Goal: Task Accomplishment & Management: Manage account settings

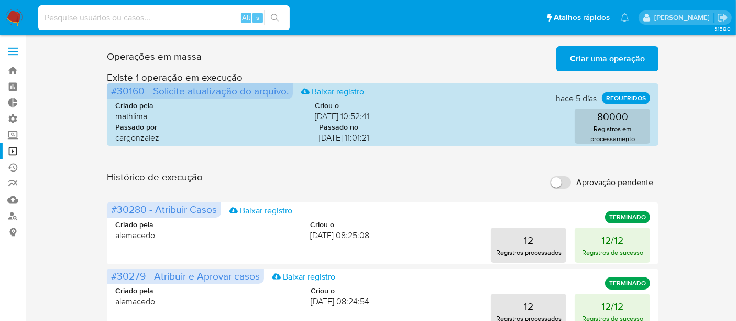
click at [62, 17] on input at bounding box center [163, 18] width 251 height 14
paste input "1298699353"
type input "1298699353"
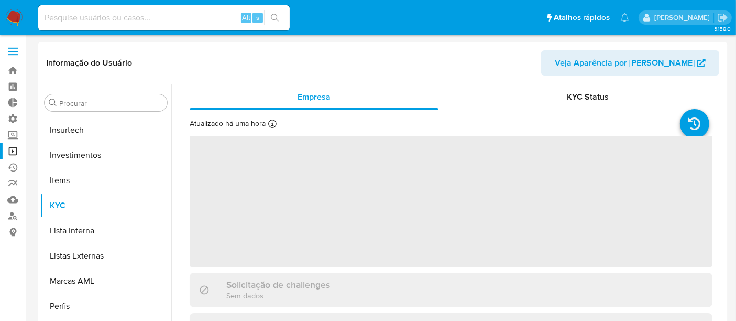
scroll to position [492, 0]
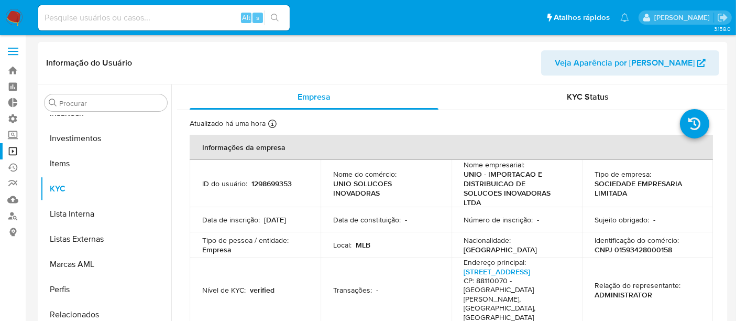
select select "10"
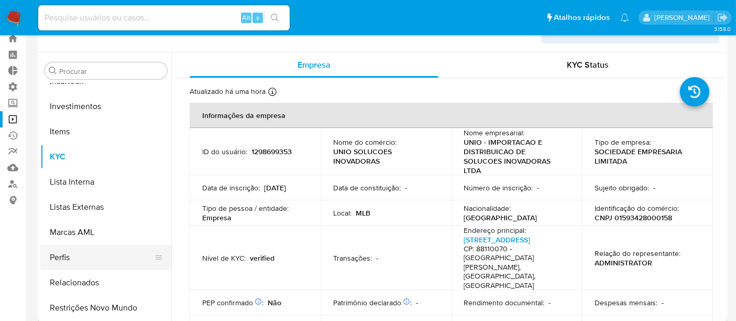
scroll to position [58, 0]
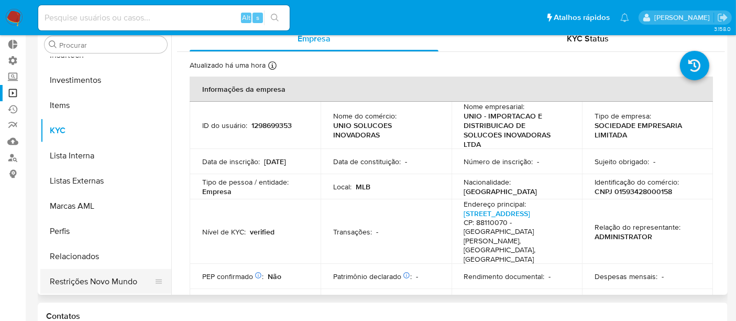
click at [109, 283] on button "Restrições Novo Mundo" at bounding box center [101, 281] width 123 height 25
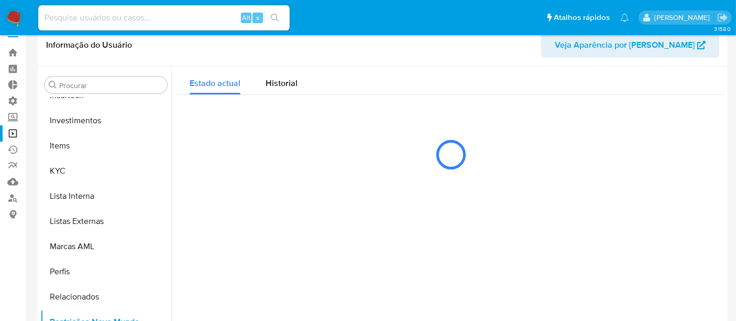
scroll to position [0, 0]
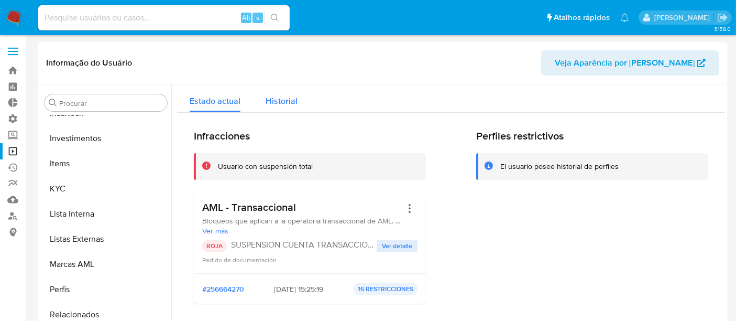
click at [269, 101] on span "Historial" at bounding box center [282, 101] width 32 height 12
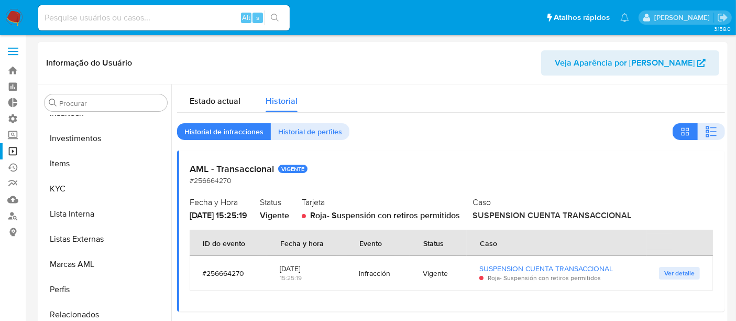
scroll to position [58, 0]
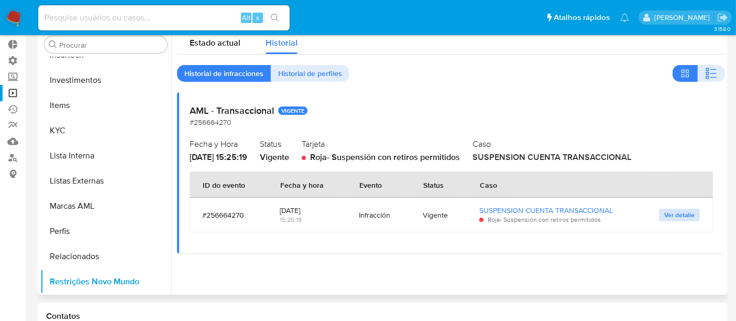
click at [673, 212] on span "Ver detalle" at bounding box center [679, 215] width 30 height 10
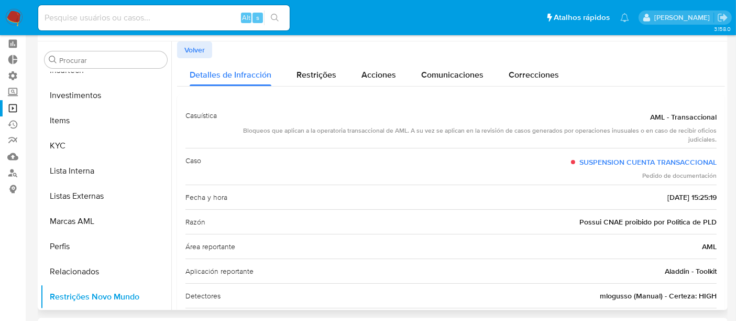
scroll to position [0, 0]
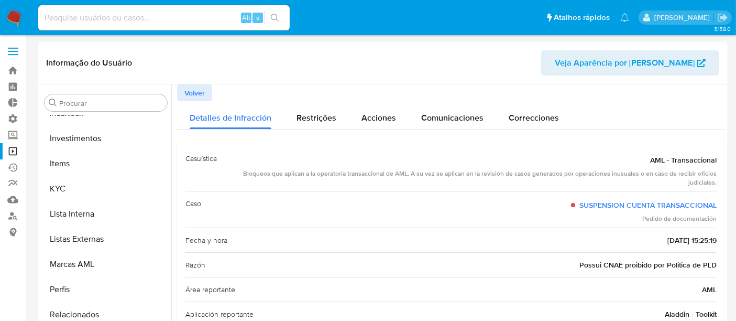
click at [198, 93] on span "Volver" at bounding box center [194, 92] width 20 height 15
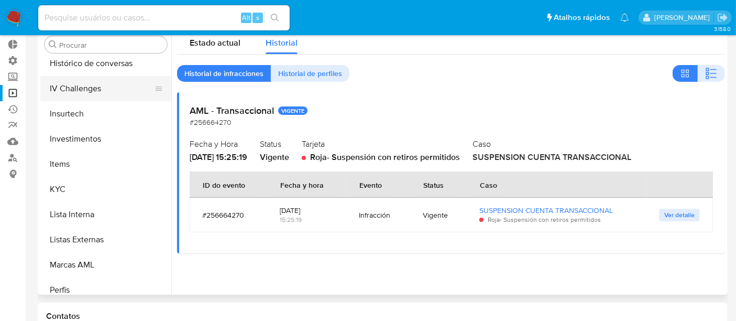
scroll to position [434, 0]
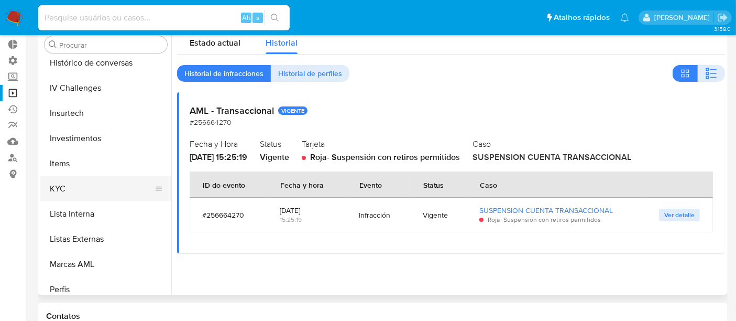
click at [75, 189] on button "KYC" at bounding box center [101, 188] width 123 height 25
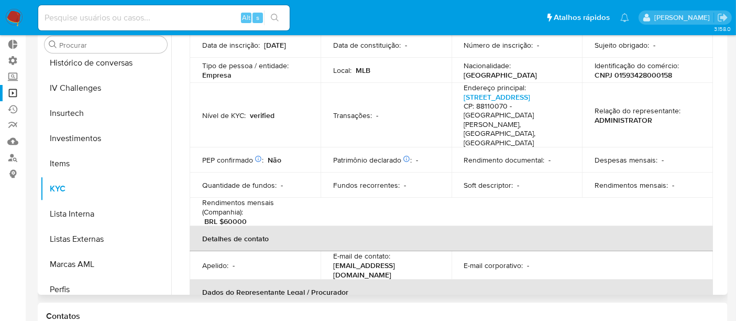
scroll to position [58, 0]
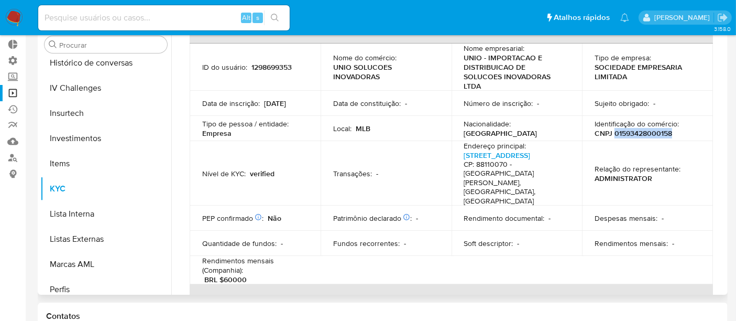
drag, startPoint x: 610, startPoint y: 125, endPoint x: 672, endPoint y: 124, distance: 61.8
click at [672, 124] on div "Identificação do comércio : CNPJ 01593428000158" at bounding box center [648, 128] width 106 height 19
copy p "01593428000158"
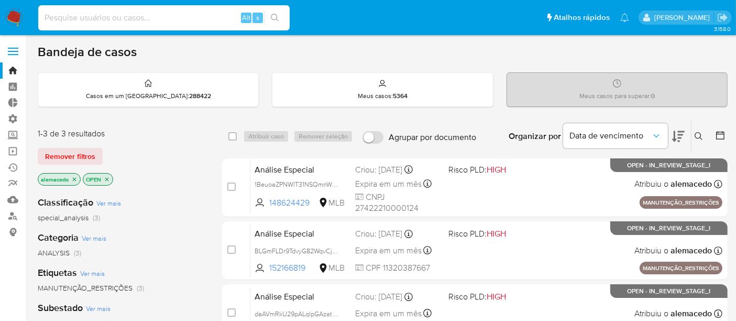
click at [82, 24] on input at bounding box center [163, 18] width 251 height 14
click at [72, 155] on span "Remover filtros" at bounding box center [70, 156] width 50 height 15
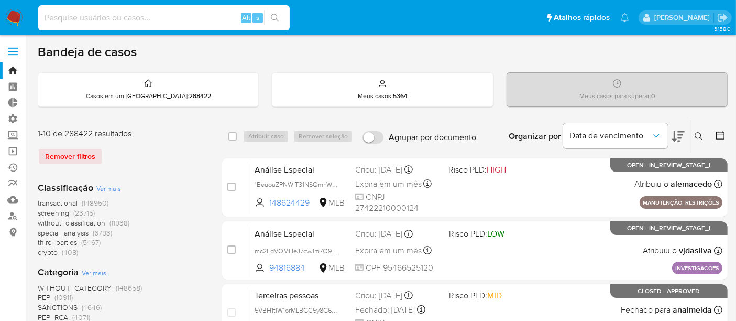
click at [76, 21] on input at bounding box center [163, 18] width 251 height 14
paste input "2383088190"
type input "2383088190"
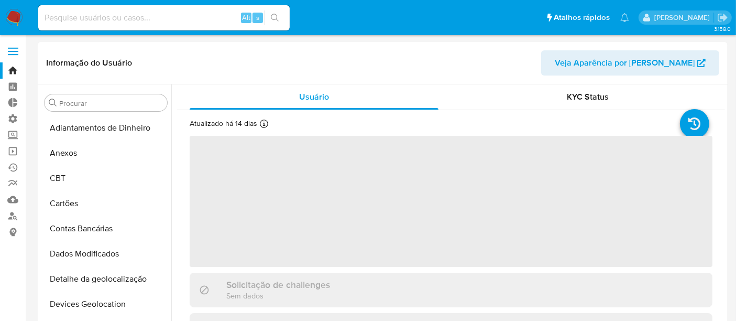
select select "10"
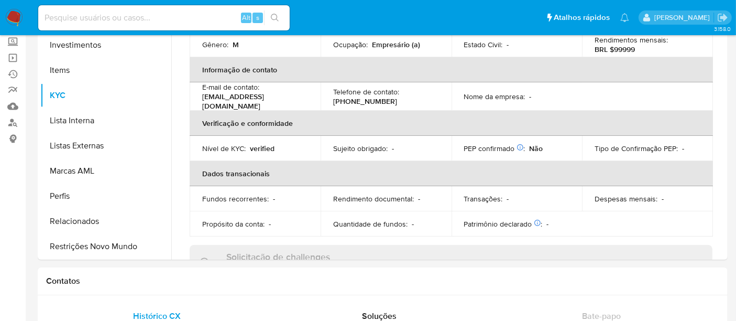
scroll to position [97, 0]
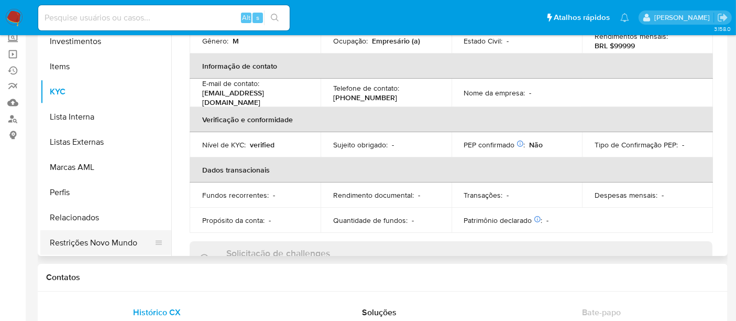
click at [98, 249] on button "Restrições Novo Mundo" at bounding box center [101, 242] width 123 height 25
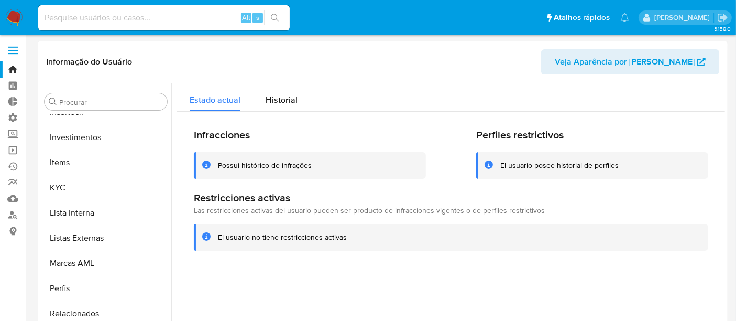
scroll to position [0, 0]
click at [278, 96] on span "Historial" at bounding box center [282, 101] width 32 height 12
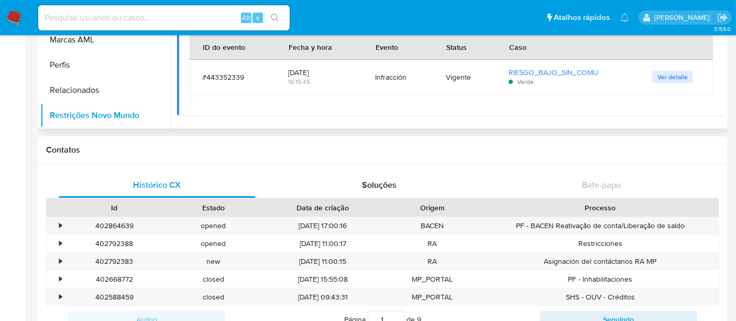
scroll to position [291, 0]
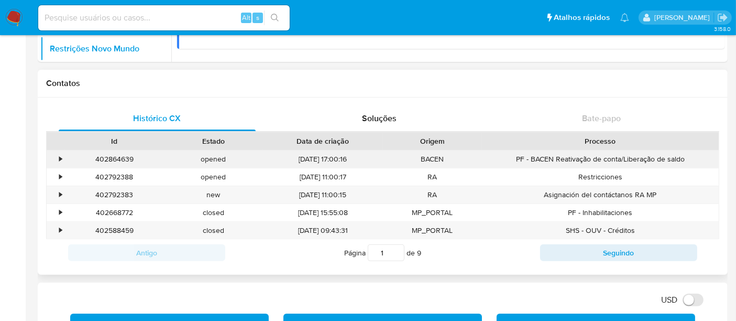
click at [60, 158] on div "•" at bounding box center [60, 159] width 3 height 10
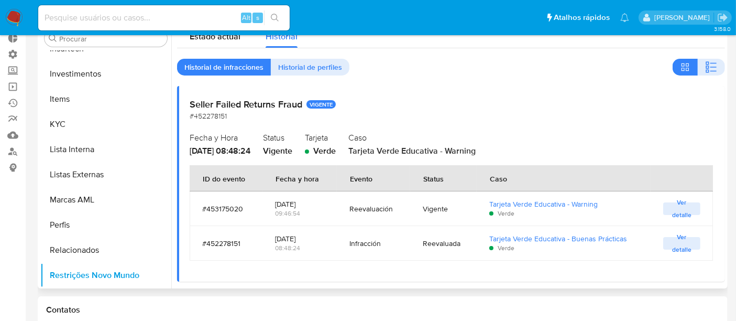
scroll to position [0, 0]
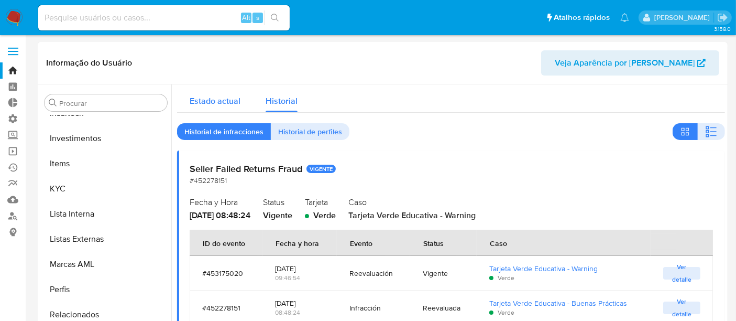
click at [200, 104] on span "Estado actual" at bounding box center [215, 101] width 51 height 12
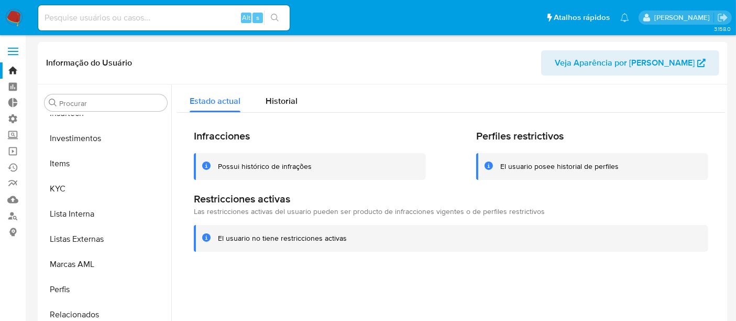
click at [60, 18] on input at bounding box center [163, 18] width 251 height 14
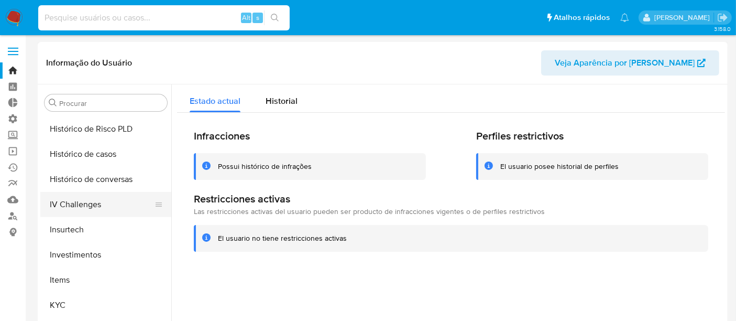
scroll to position [260, 0]
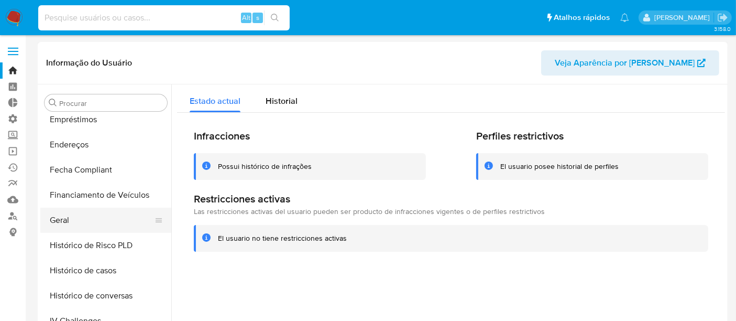
click at [62, 217] on button "Geral" at bounding box center [101, 219] width 123 height 25
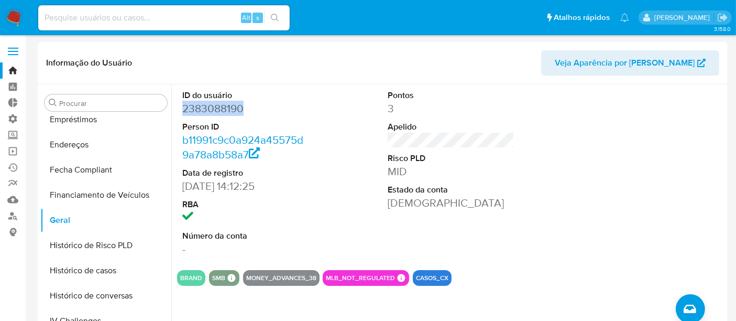
drag, startPoint x: 184, startPoint y: 108, endPoint x: 249, endPoint y: 110, distance: 65.0
click at [249, 110] on dd "2383088190" at bounding box center [245, 108] width 127 height 15
copy dd "2383088190"
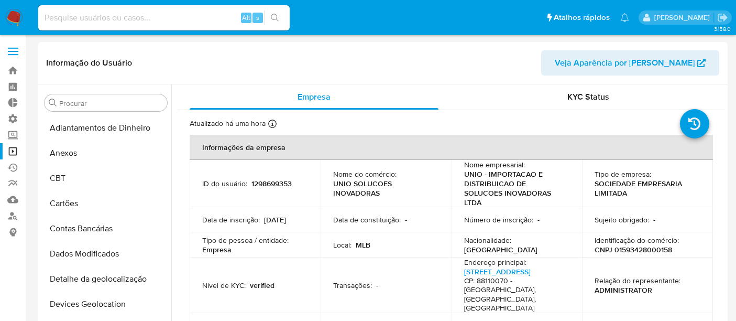
select select "10"
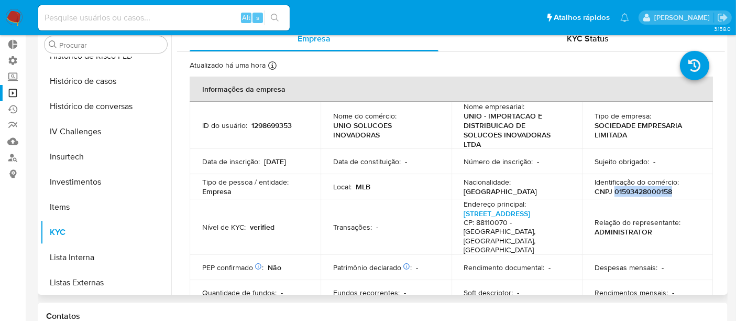
scroll to position [376, 0]
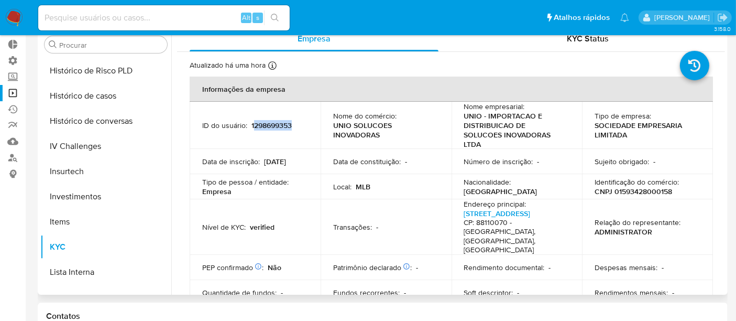
drag, startPoint x: 251, startPoint y: 122, endPoint x: 303, endPoint y: 120, distance: 51.9
click at [303, 120] on div "ID do usuário : 1298699353" at bounding box center [255, 124] width 106 height 9
drag, startPoint x: 303, startPoint y: 120, endPoint x: 283, endPoint y: 127, distance: 21.4
click at [303, 120] on div "ID do usuário : 1298699353" at bounding box center [255, 124] width 106 height 9
drag, startPoint x: 250, startPoint y: 116, endPoint x: 308, endPoint y: 117, distance: 57.6
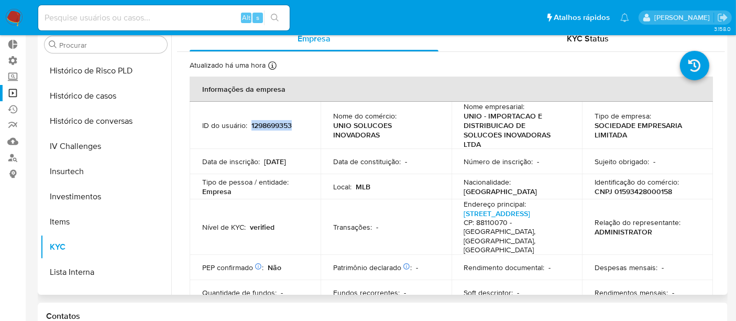
click at [308, 117] on td "ID do usuário : 1298699353" at bounding box center [255, 125] width 131 height 47
copy p "1298699353"
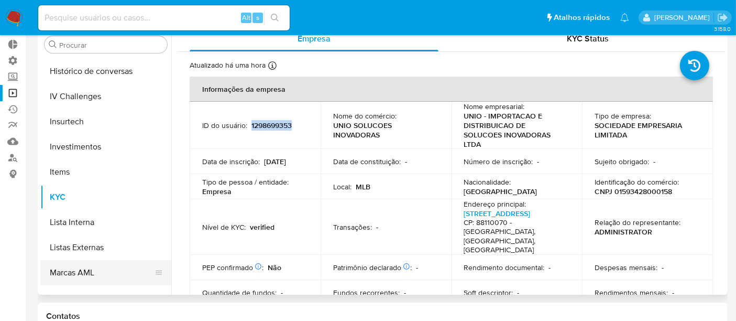
scroll to position [492, 0]
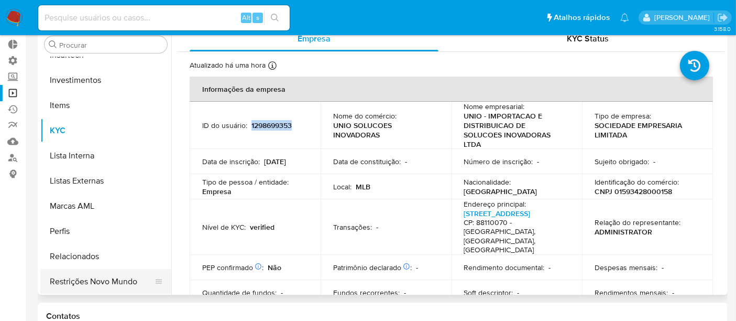
click at [105, 280] on button "Restrições Novo Mundo" at bounding box center [101, 281] width 123 height 25
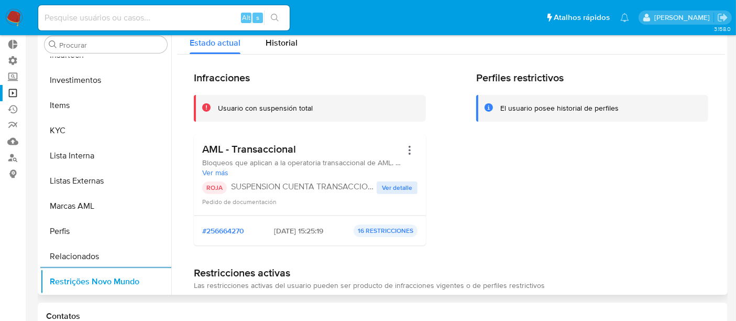
click at [389, 182] on span "Ver detalle" at bounding box center [397, 187] width 30 height 10
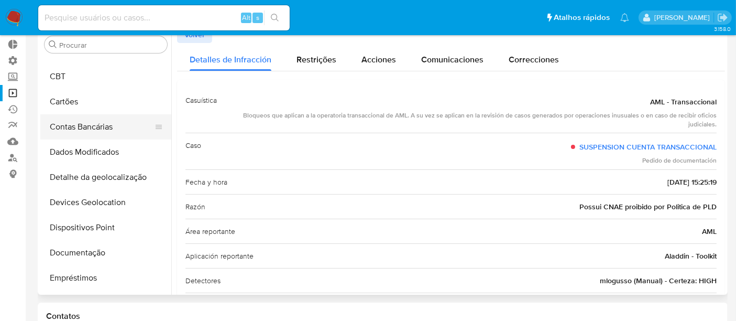
scroll to position [27, 0]
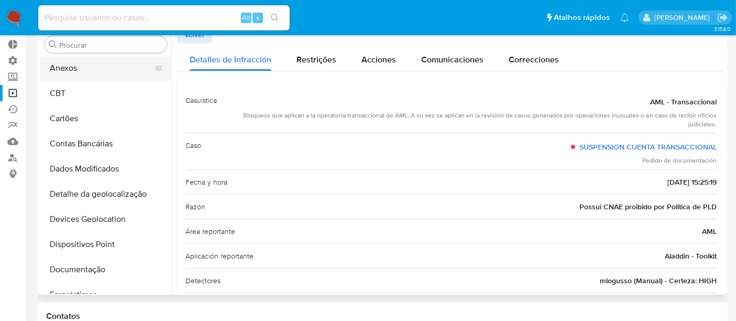
click at [87, 70] on button "Anexos" at bounding box center [101, 68] width 123 height 25
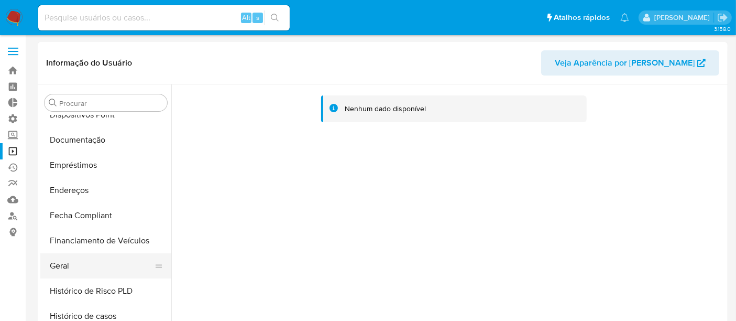
scroll to position [233, 0]
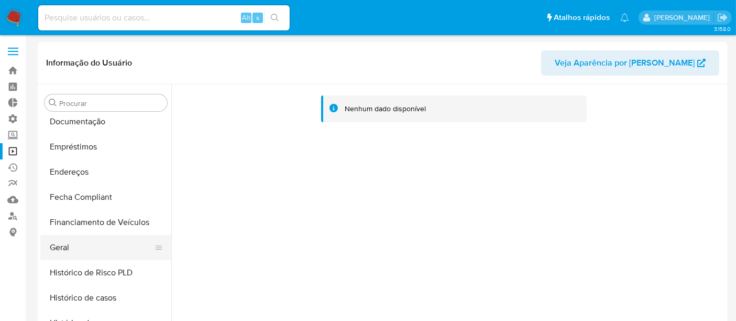
click at [82, 247] on button "Geral" at bounding box center [101, 247] width 123 height 25
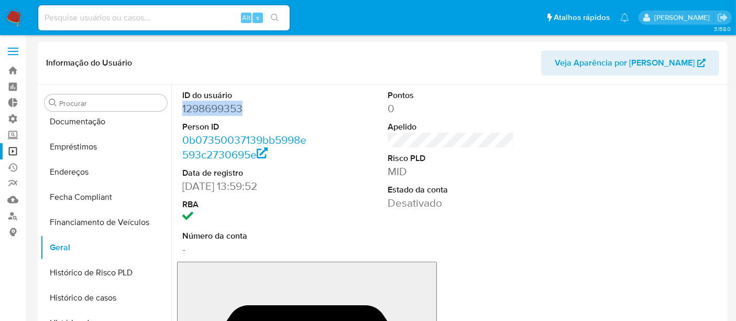
drag, startPoint x: 183, startPoint y: 108, endPoint x: 247, endPoint y: 107, distance: 63.9
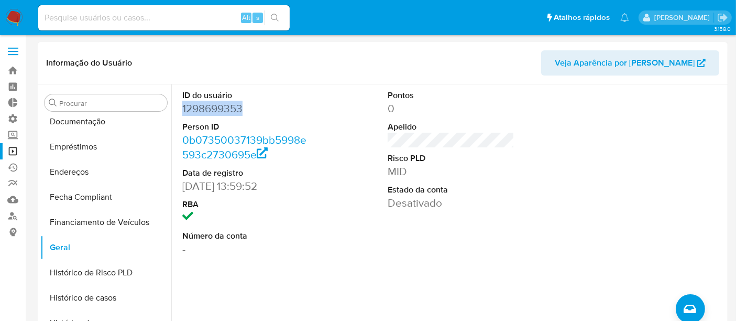
click at [247, 107] on dd "1298699353" at bounding box center [245, 108] width 127 height 15
copy dd "1298699353"
drag, startPoint x: 231, startPoint y: 107, endPoint x: 223, endPoint y: 112, distance: 8.7
click at [231, 107] on dd "1298699353" at bounding box center [245, 108] width 127 height 15
click at [185, 112] on dd "1298699353" at bounding box center [245, 108] width 127 height 15
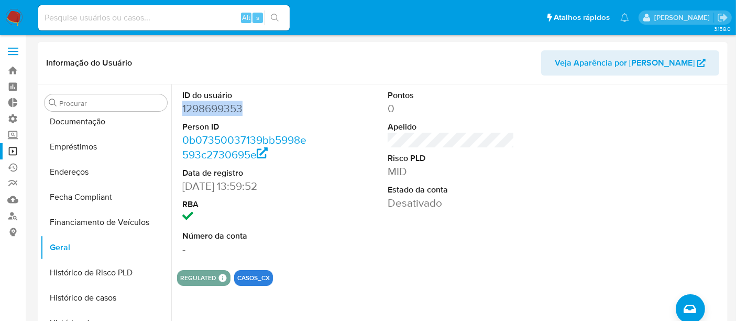
drag, startPoint x: 182, startPoint y: 105, endPoint x: 248, endPoint y: 108, distance: 66.1
click at [248, 108] on dd "1298699353" at bounding box center [245, 108] width 127 height 15
copy dd "1298699353"
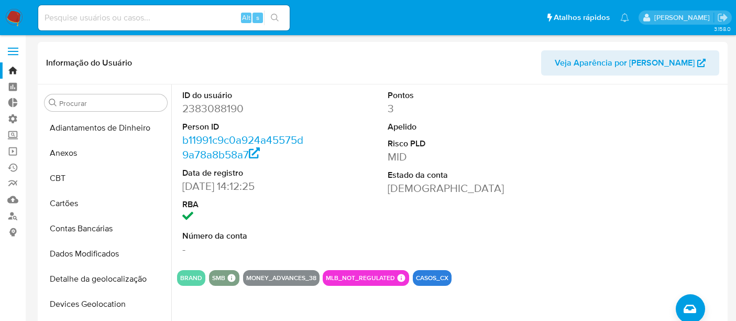
select select "10"
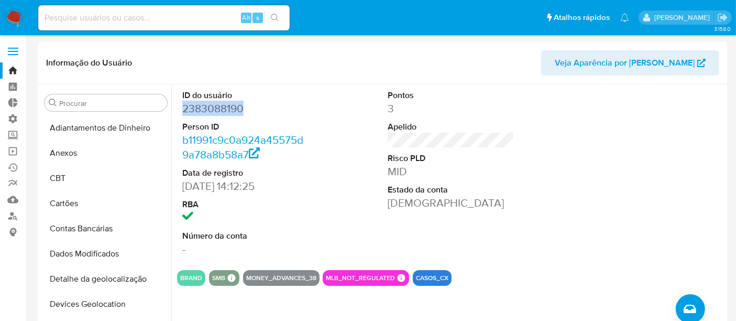
scroll to position [260, 0]
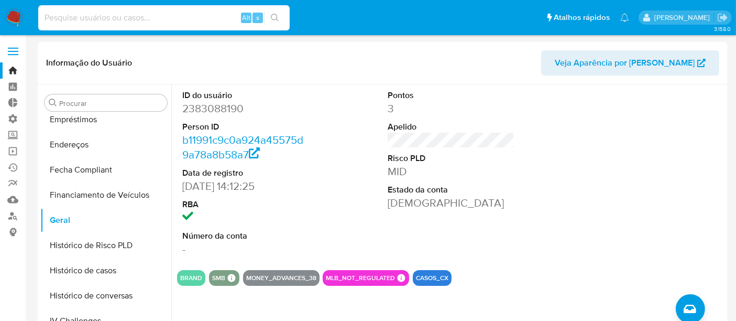
click at [56, 17] on input at bounding box center [163, 18] width 251 height 14
paste input "RBKxCmlV0qcaJWAdQMu3YAy2"
type input "RBKxCmlV0qcaJWAdQMu3YAy2"
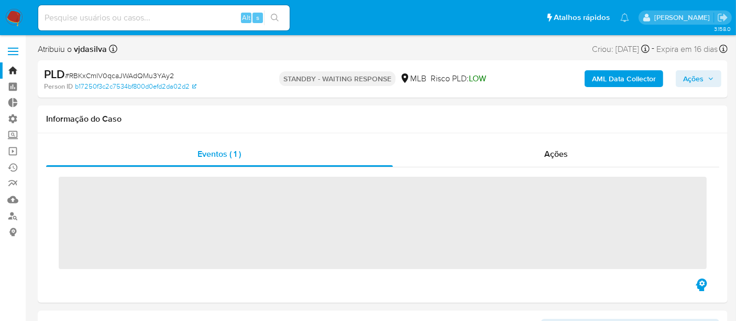
scroll to position [492, 0]
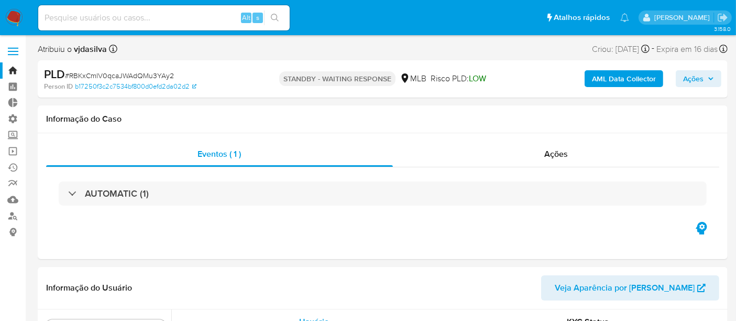
select select "10"
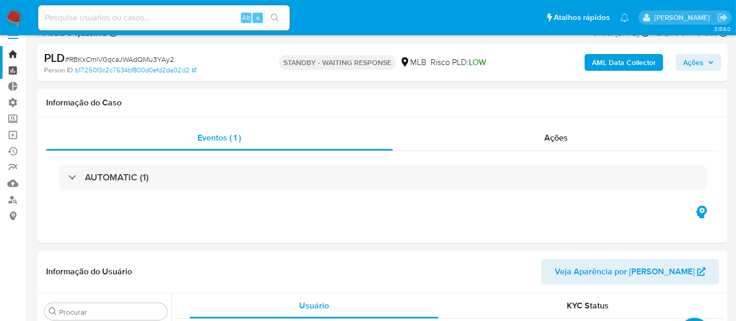
scroll to position [0, 0]
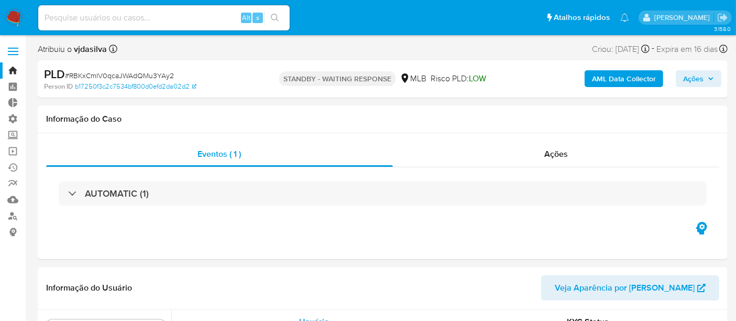
click at [13, 69] on link "Bandeja" at bounding box center [62, 70] width 125 height 16
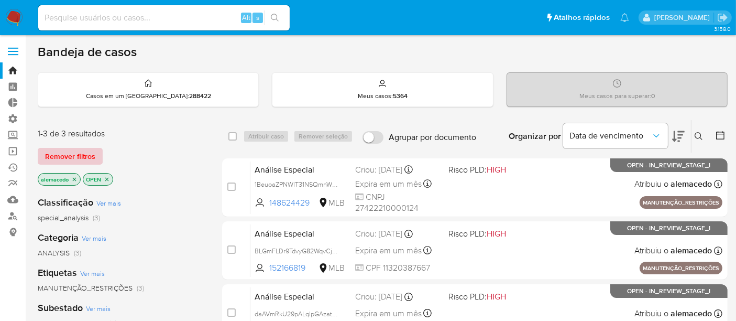
click at [89, 154] on span "Remover filtros" at bounding box center [70, 156] width 50 height 15
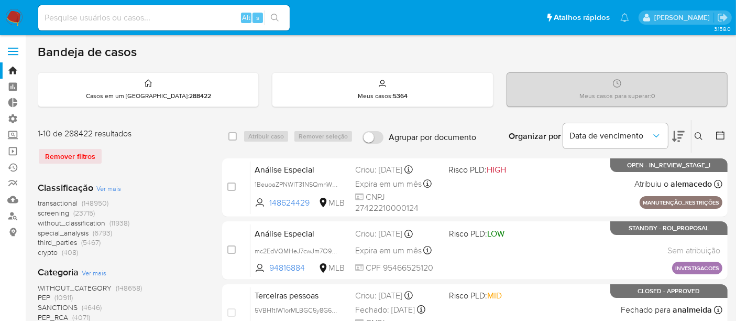
click at [697, 135] on icon at bounding box center [699, 136] width 8 height 8
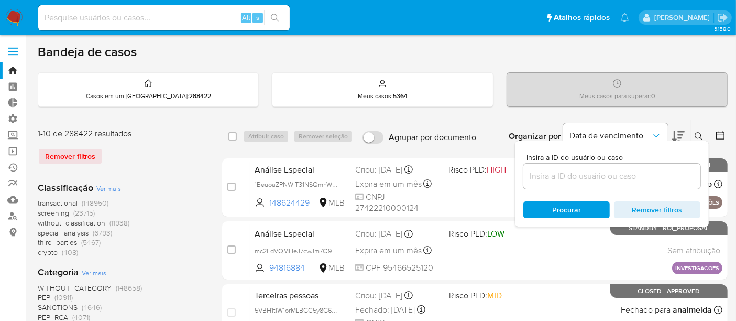
click at [543, 172] on input at bounding box center [611, 176] width 177 height 14
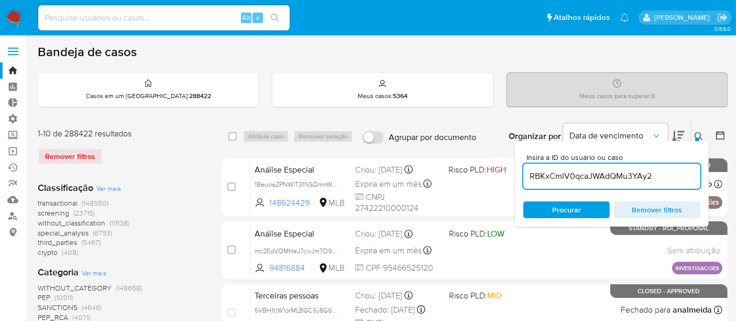
type input "RBKxCmlV0qcaJWAdQMu3YAy2"
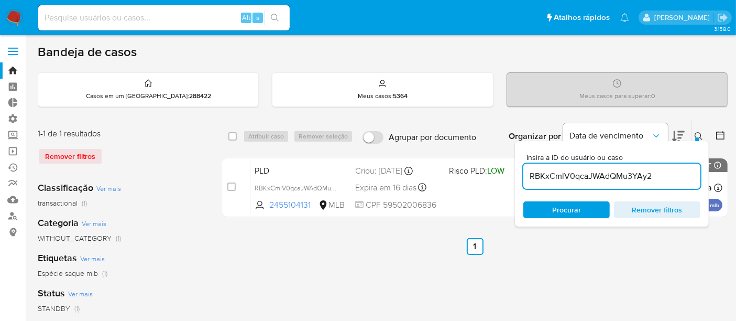
click at [562, 210] on span "Procurar" at bounding box center [566, 209] width 29 height 17
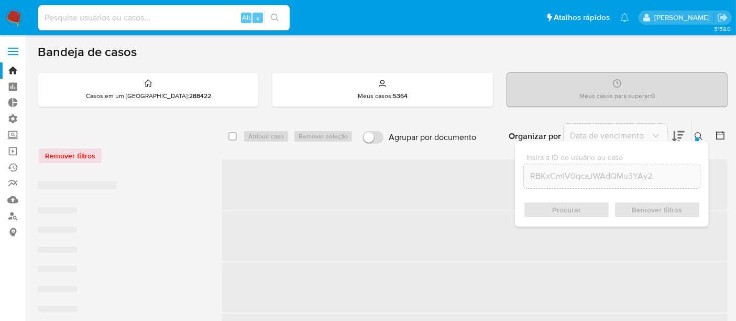
click at [698, 134] on icon at bounding box center [699, 136] width 8 height 8
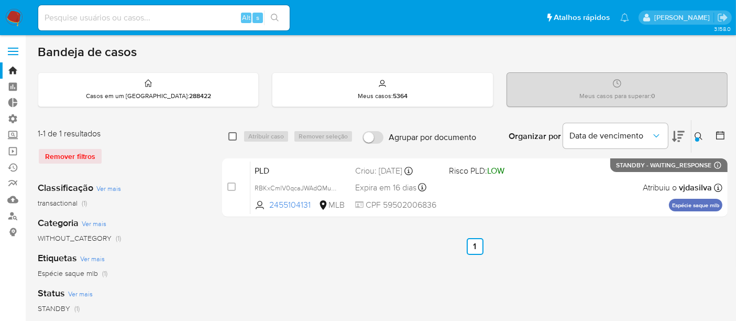
click at [236, 134] on input "checkbox" at bounding box center [232, 136] width 8 height 8
checkbox input "true"
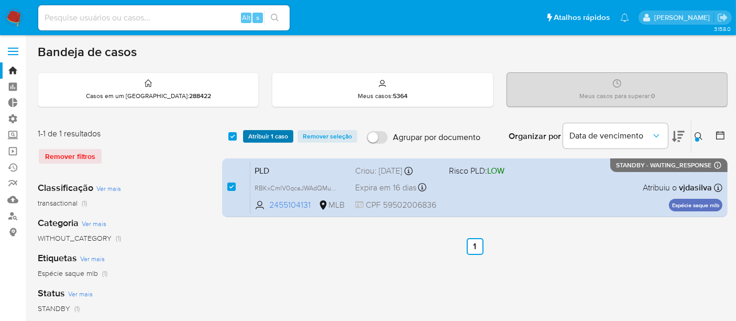
click at [257, 135] on span "Atribuir 1 caso" at bounding box center [268, 136] width 40 height 10
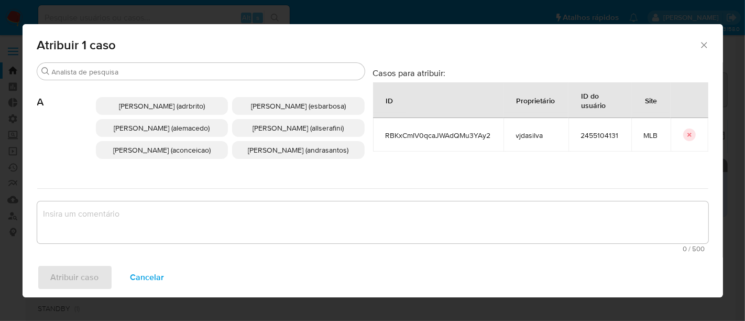
click at [81, 217] on textarea "assign-modal" at bounding box center [372, 222] width 671 height 42
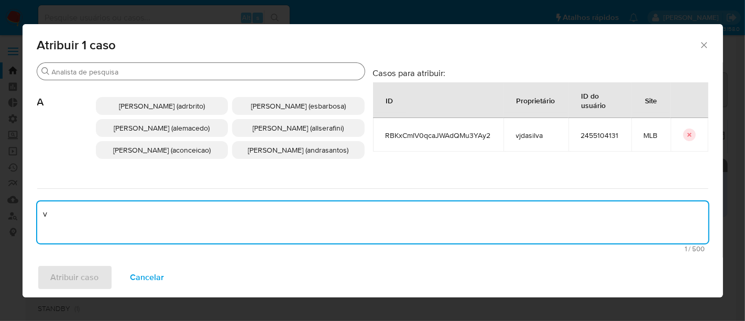
type textarea "v"
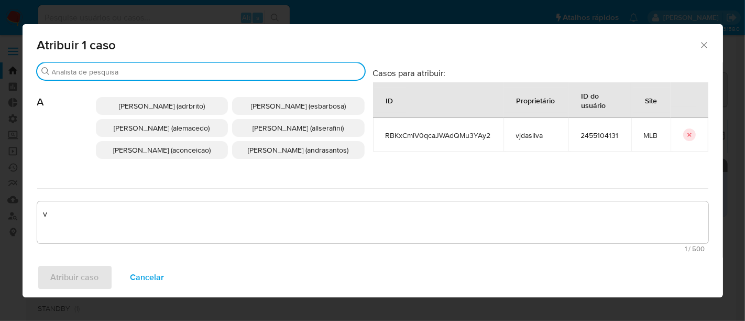
click at [67, 68] on input "Procurar" at bounding box center [206, 71] width 309 height 9
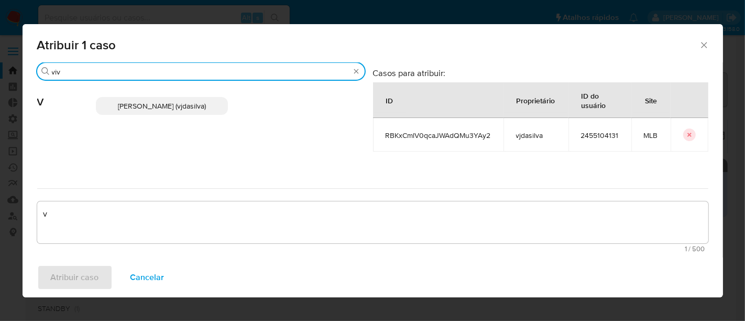
type input "viv"
drag, startPoint x: 151, startPoint y: 105, endPoint x: 145, endPoint y: 105, distance: 5.8
click at [149, 105] on span "Viviane Jesus Da Silva (vjdasilva)" at bounding box center [162, 106] width 88 height 10
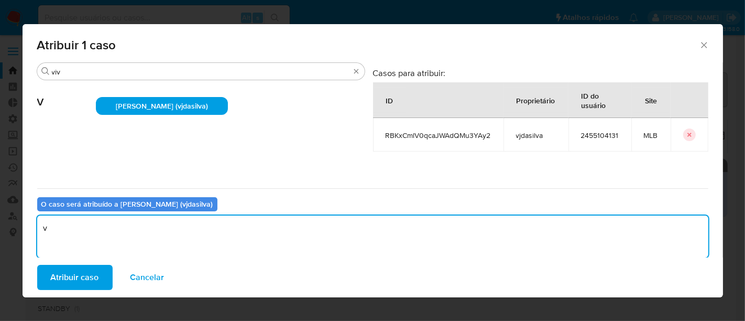
drag, startPoint x: 59, startPoint y: 231, endPoint x: 25, endPoint y: 231, distance: 34.1
click at [25, 231] on div "Procurar viv V Viviane Jesus Da Silva (vjdasilva) Casos para atribuir: ID Propr…" at bounding box center [373, 159] width 700 height 195
type textarea "a"
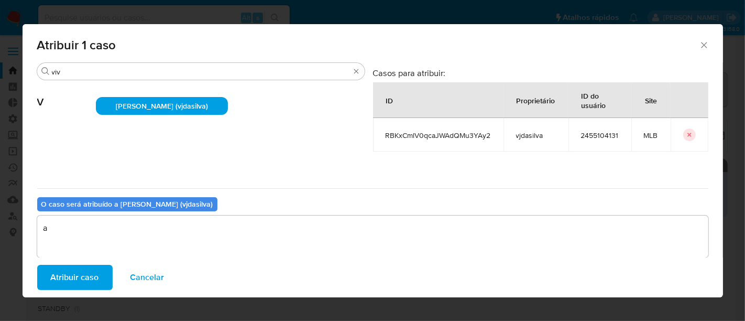
click at [74, 277] on span "Atribuir caso" at bounding box center [75, 277] width 48 height 23
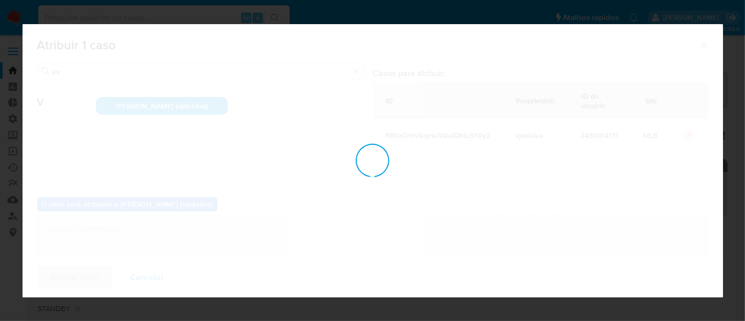
checkbox input "false"
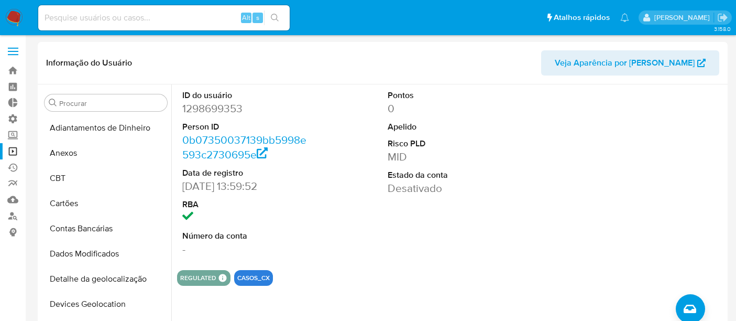
select select "10"
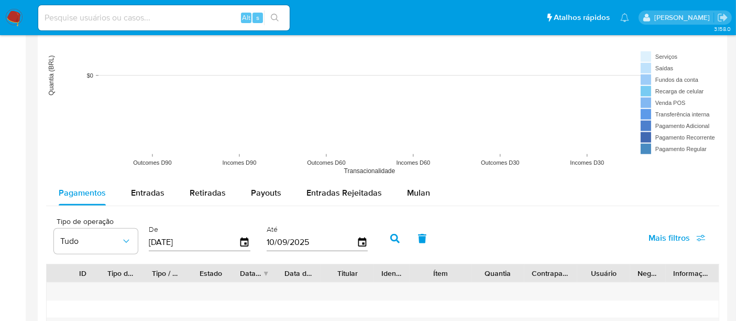
scroll to position [931, 0]
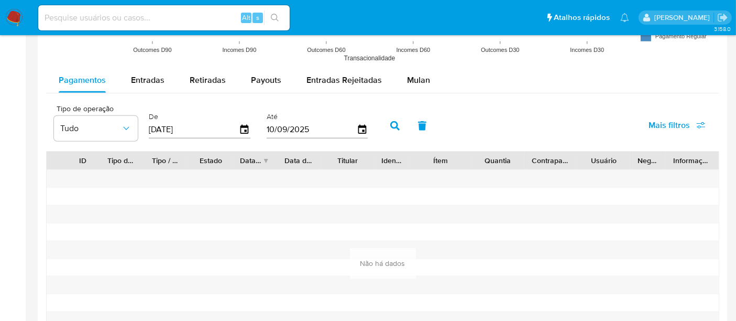
click at [390, 122] on icon "button" at bounding box center [394, 125] width 9 height 9
click at [143, 74] on span "Entradas" at bounding box center [148, 80] width 34 height 12
select select "10"
click at [384, 118] on button "button" at bounding box center [394, 125] width 27 height 25
click at [191, 78] on span "Retiradas" at bounding box center [208, 80] width 36 height 12
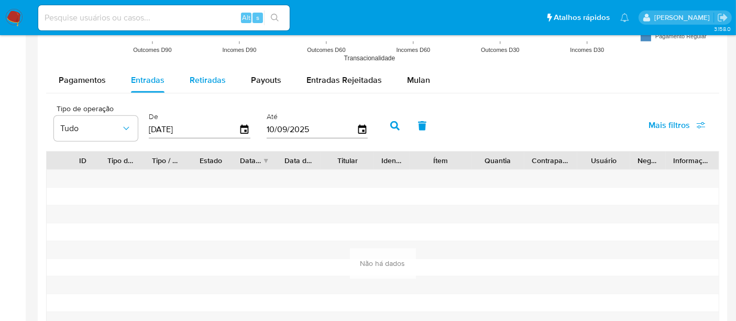
select select "10"
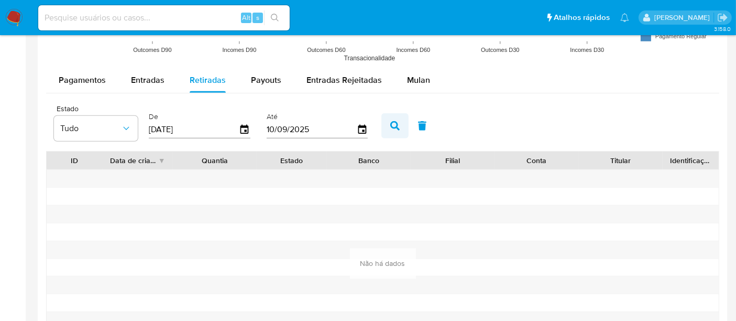
click at [390, 123] on icon "button" at bounding box center [394, 125] width 9 height 9
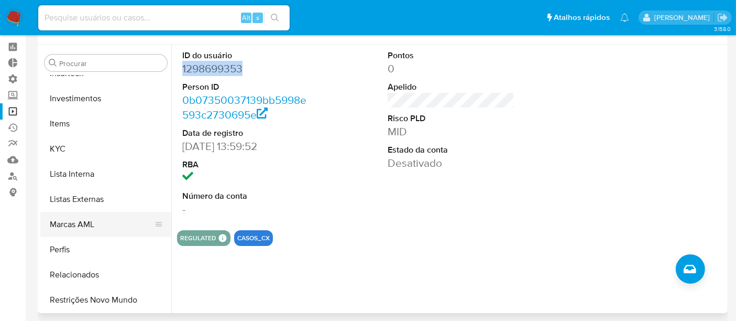
scroll to position [58, 0]
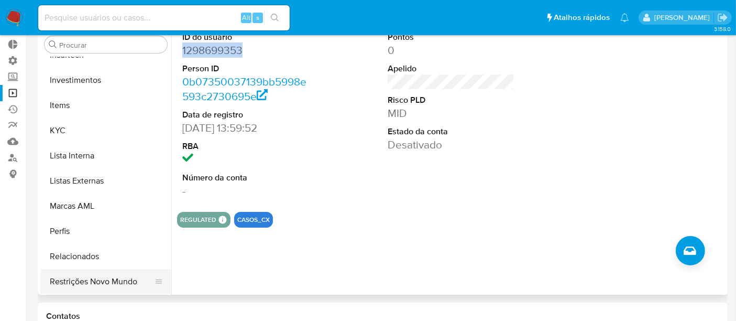
click at [101, 280] on button "Restrições Novo Mundo" at bounding box center [101, 281] width 123 height 25
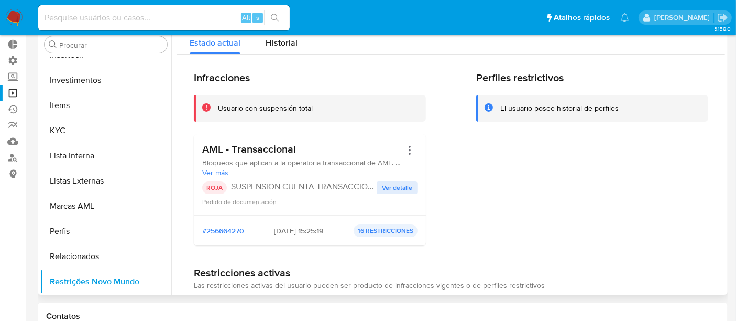
click at [394, 182] on span "Ver detalle" at bounding box center [397, 187] width 30 height 10
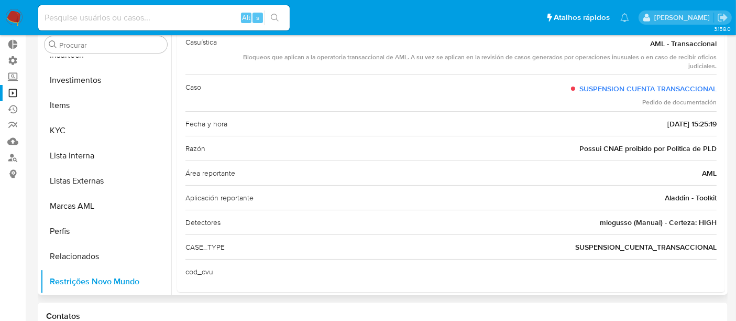
scroll to position [0, 0]
